Goal: Book appointment/travel/reservation

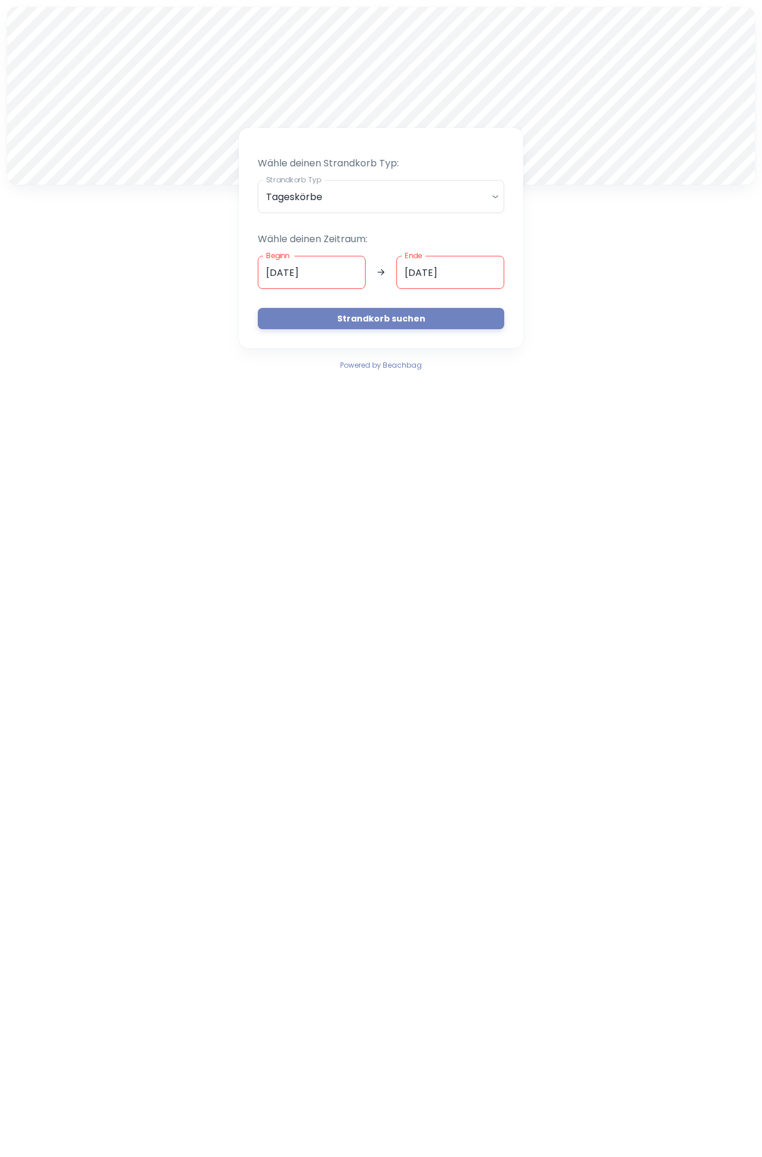
click at [351, 264] on input "[DATE]" at bounding box center [312, 272] width 108 height 33
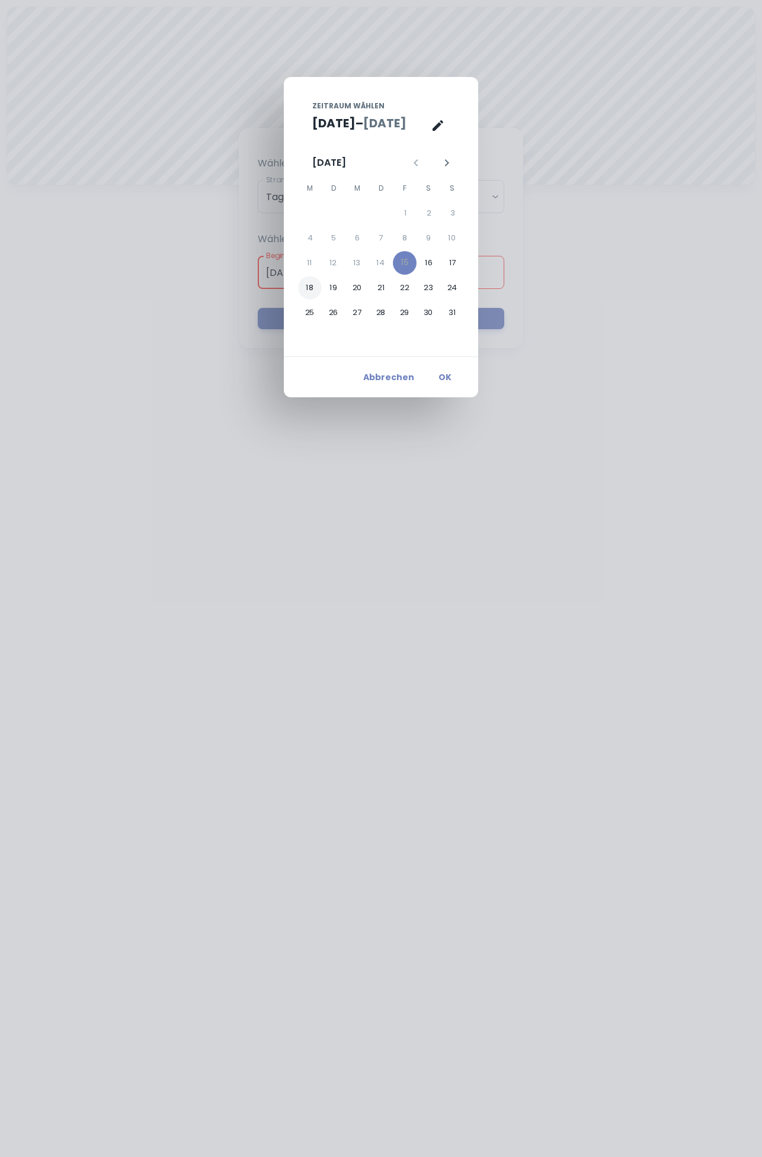
click at [316, 287] on button "18" at bounding box center [310, 288] width 24 height 24
type input "[DATE]"
click at [337, 285] on button "19" at bounding box center [334, 288] width 24 height 24
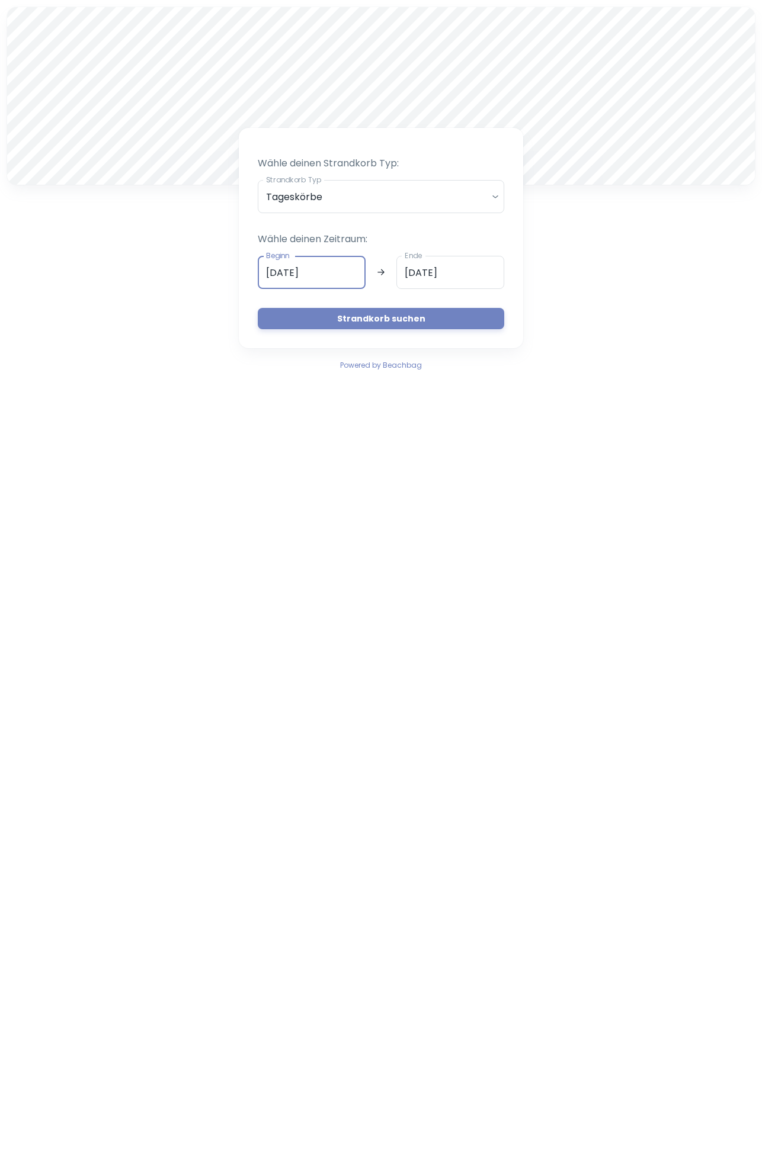
click at [482, 273] on input "[DATE]" at bounding box center [450, 272] width 108 height 33
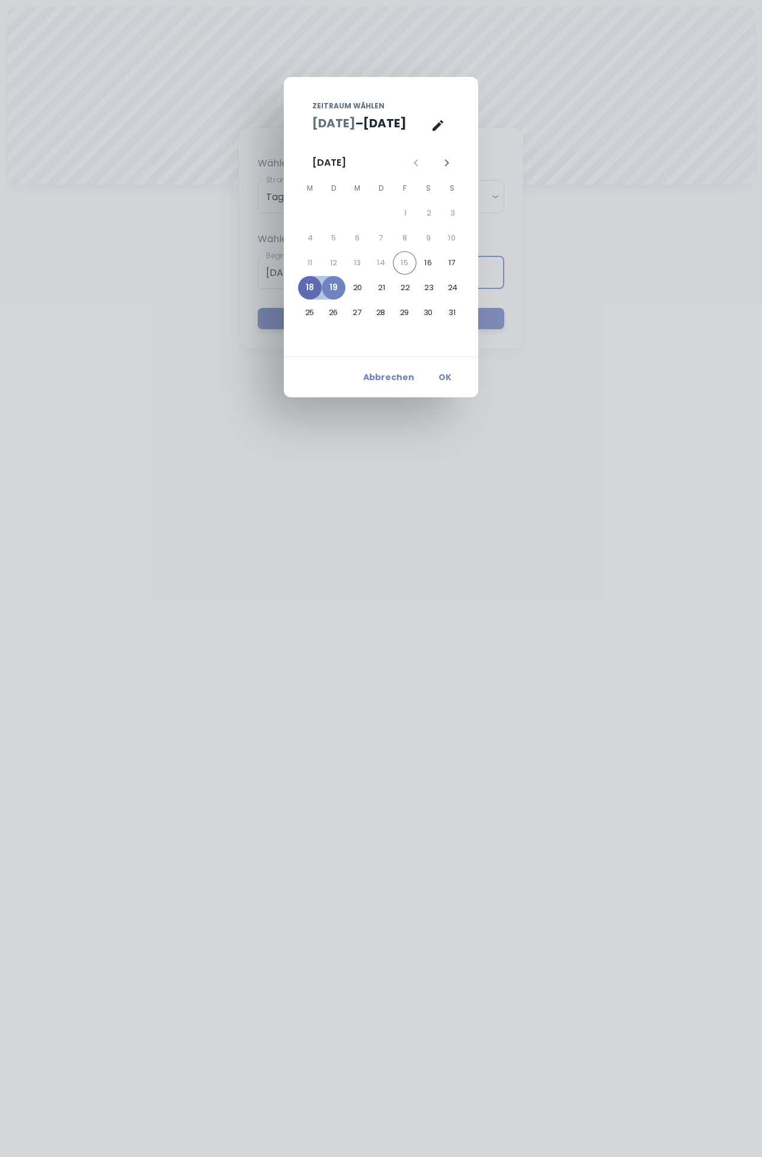
click at [310, 283] on button "18" at bounding box center [310, 288] width 24 height 24
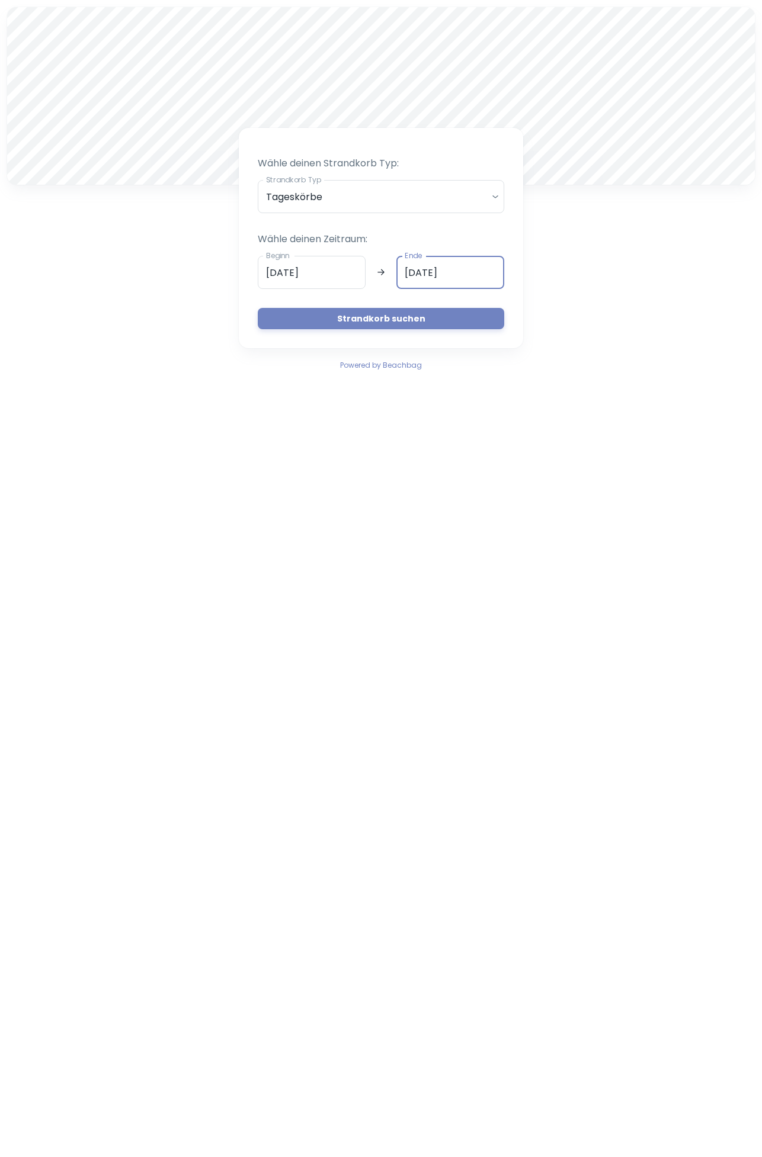
type input "[DATE]"
click at [392, 324] on button "Strandkorb suchen" at bounding box center [381, 318] width 246 height 21
click at [339, 271] on input "[DATE]" at bounding box center [312, 272] width 108 height 33
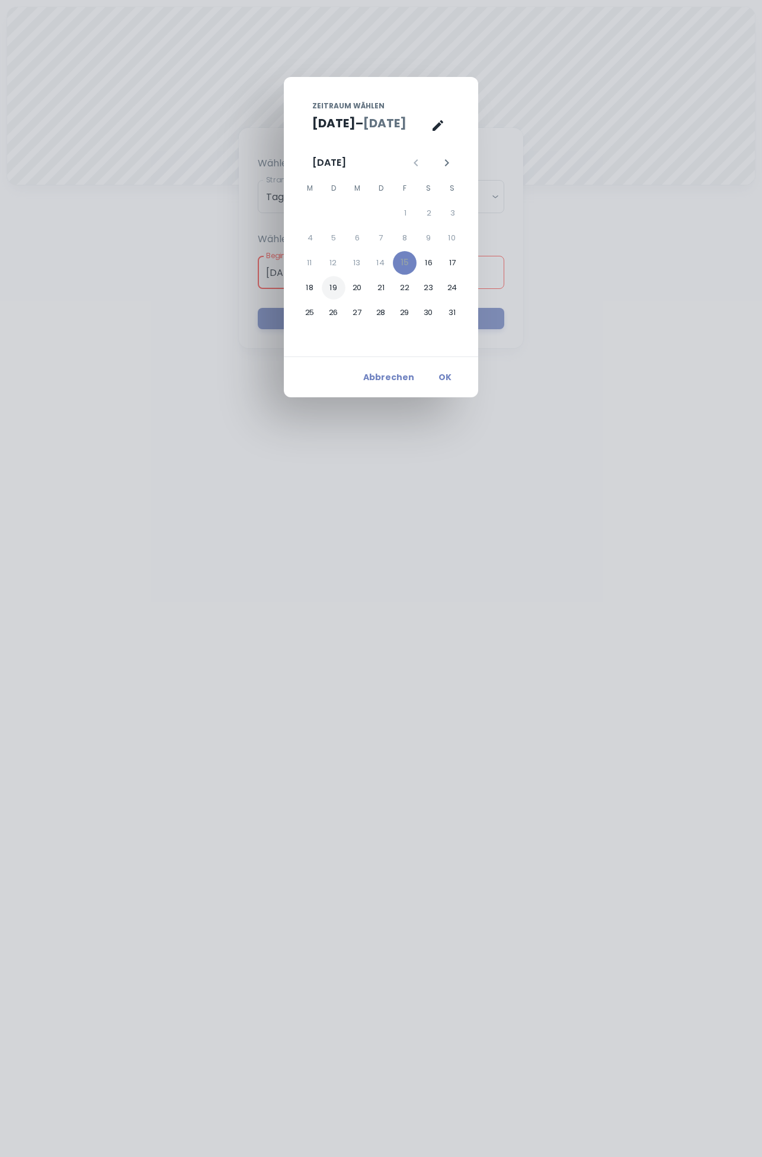
click at [333, 293] on button "19" at bounding box center [334, 288] width 24 height 24
type input "[DATE]"
click at [334, 283] on button "19" at bounding box center [334, 288] width 24 height 24
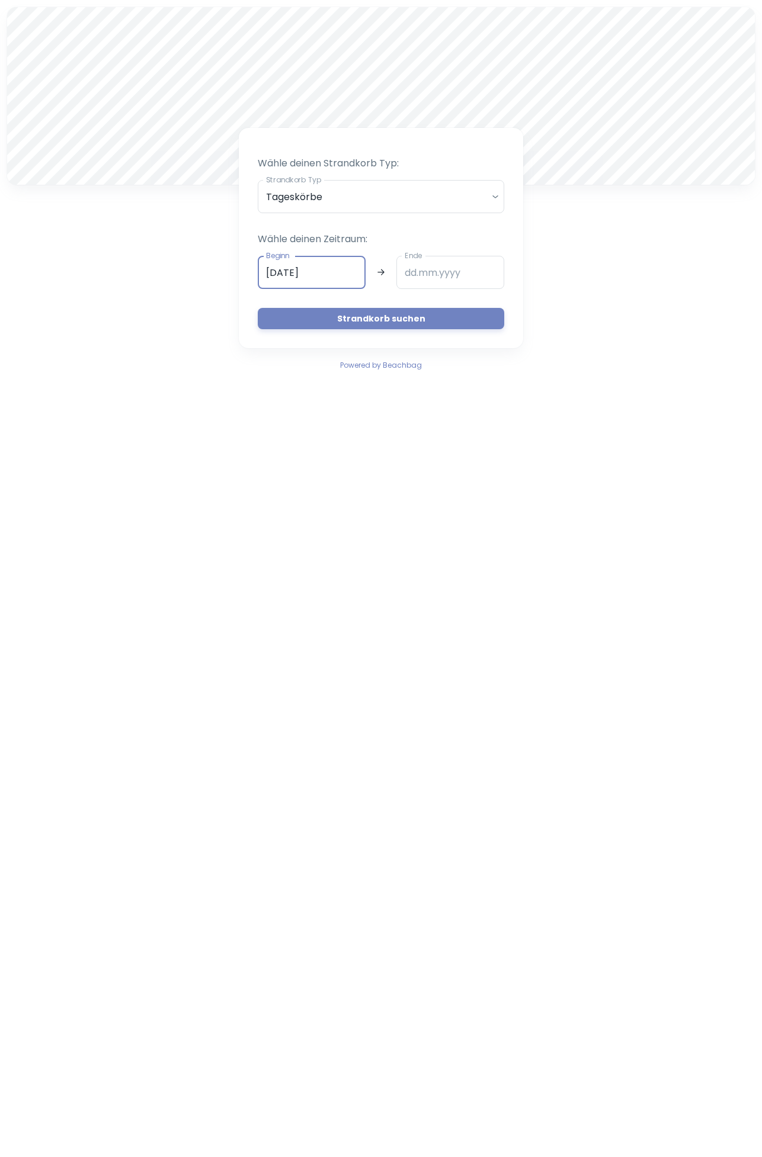
type input "[DATE]"
click at [435, 317] on button "Strandkorb suchen" at bounding box center [381, 318] width 246 height 21
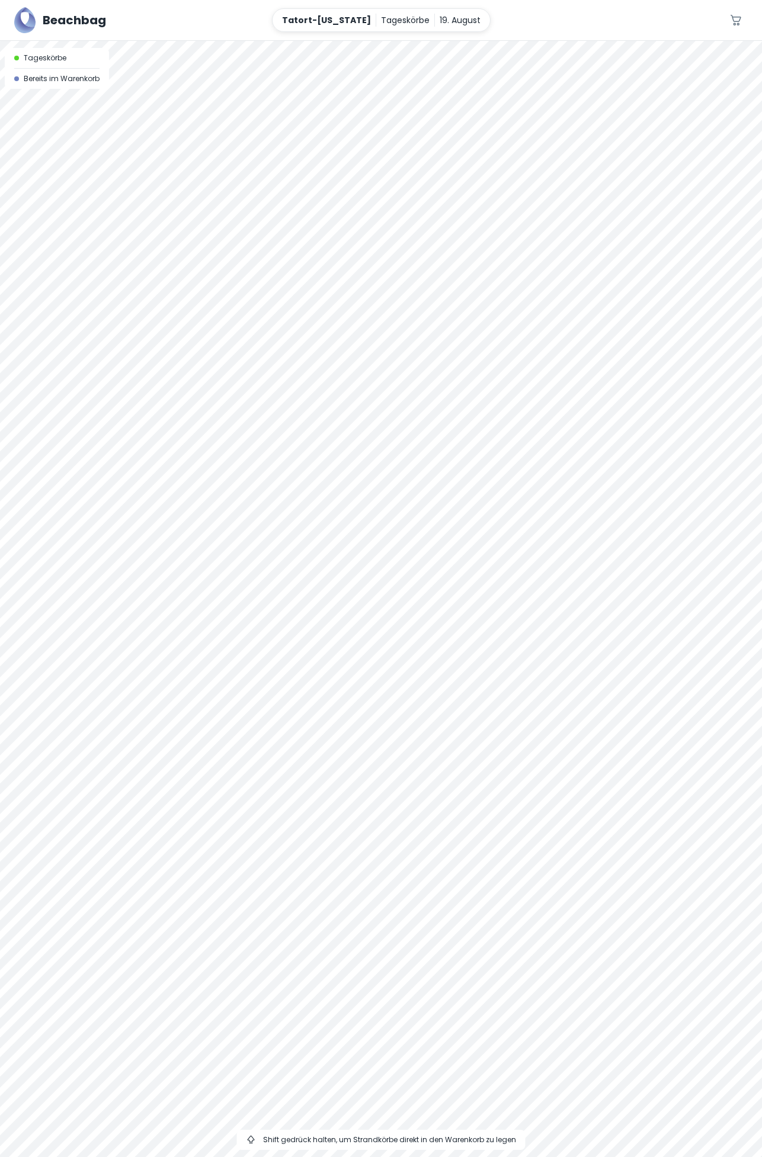
click at [352, 41] on div at bounding box center [381, 41] width 762 height 0
click at [346, 248] on div at bounding box center [381, 599] width 762 height 1116
